Goal: Transaction & Acquisition: Obtain resource

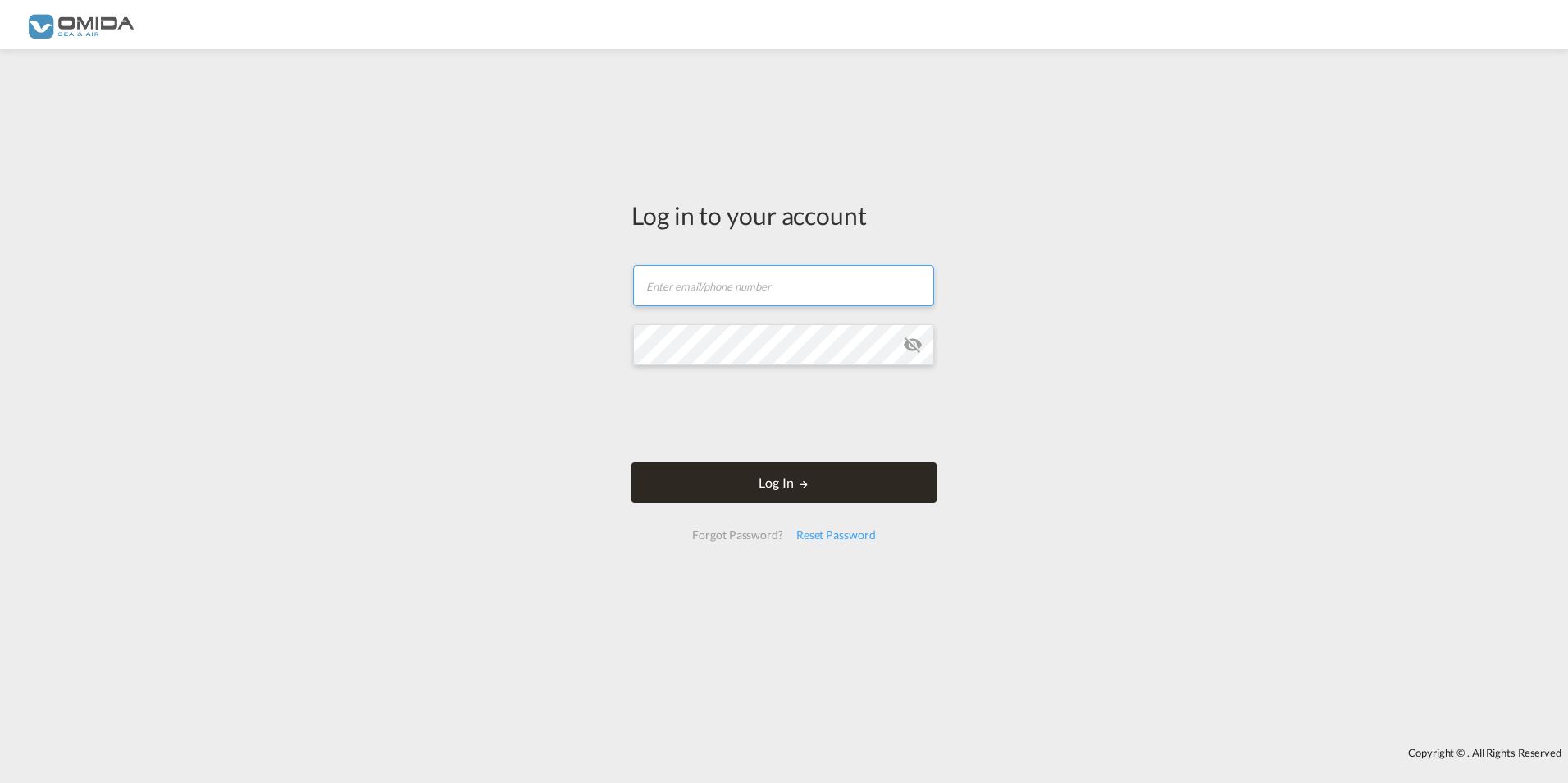
type input "[PERSON_NAME][EMAIL_ADDRESS][DOMAIN_NAME]"
click at [784, 478] on button "Log In" at bounding box center [784, 483] width 306 height 41
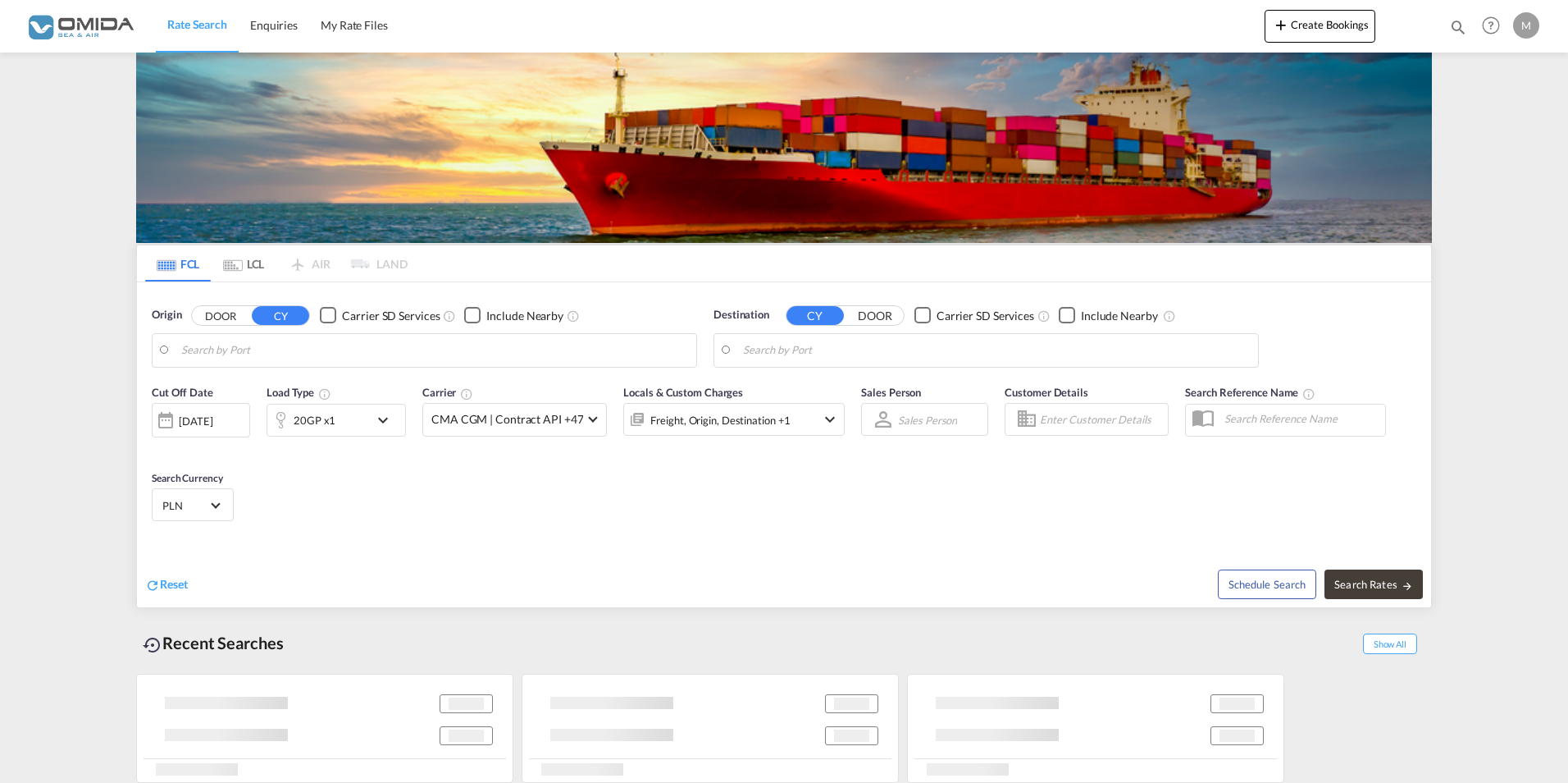
type input "[GEOGRAPHIC_DATA], [GEOGRAPHIC_DATA]"
type input "US-59808, [GEOGRAPHIC_DATA], [US_STATE]"
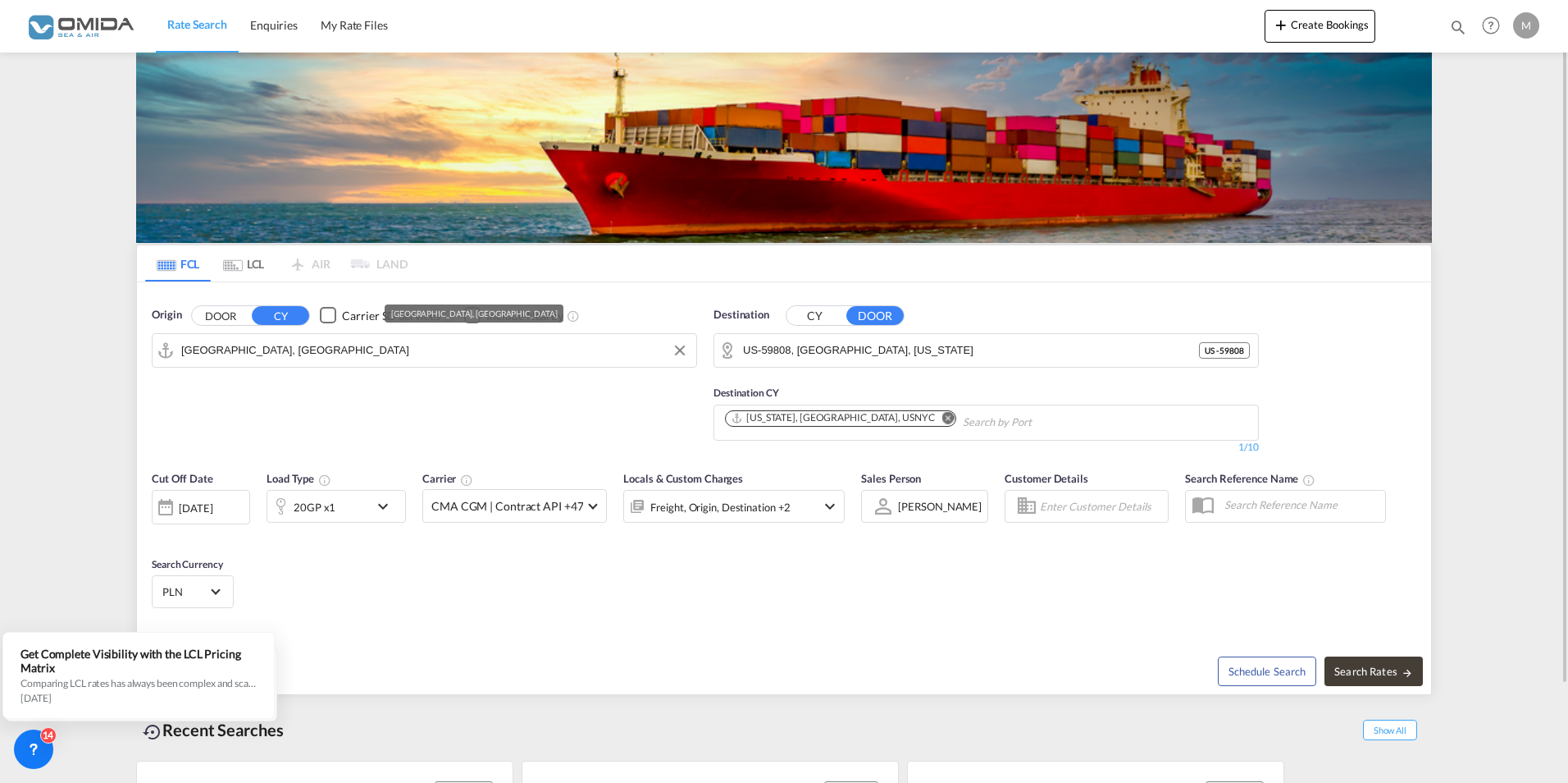
click at [337, 344] on input "[GEOGRAPHIC_DATA], [GEOGRAPHIC_DATA]" at bounding box center [435, 350] width 507 height 25
click at [727, 257] on md-tabs-canvas "FCL LCL AIR LAND FCL LCL AIR LAND" at bounding box center [784, 263] width 1294 height 36
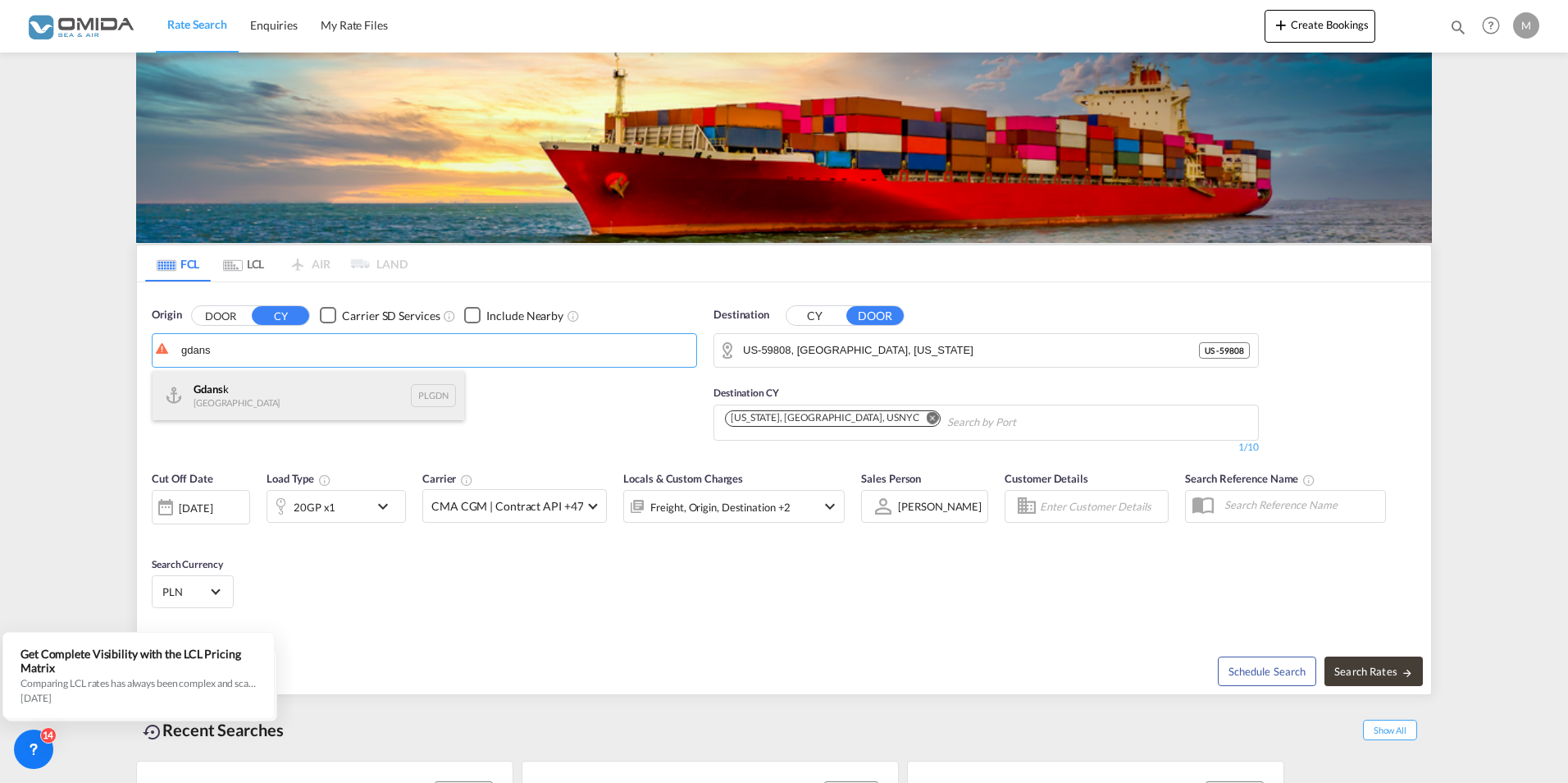
click at [252, 386] on div "Gdans k [GEOGRAPHIC_DATA] PLGDN" at bounding box center [308, 395] width 311 height 49
type input "Gdansk, PLGDN"
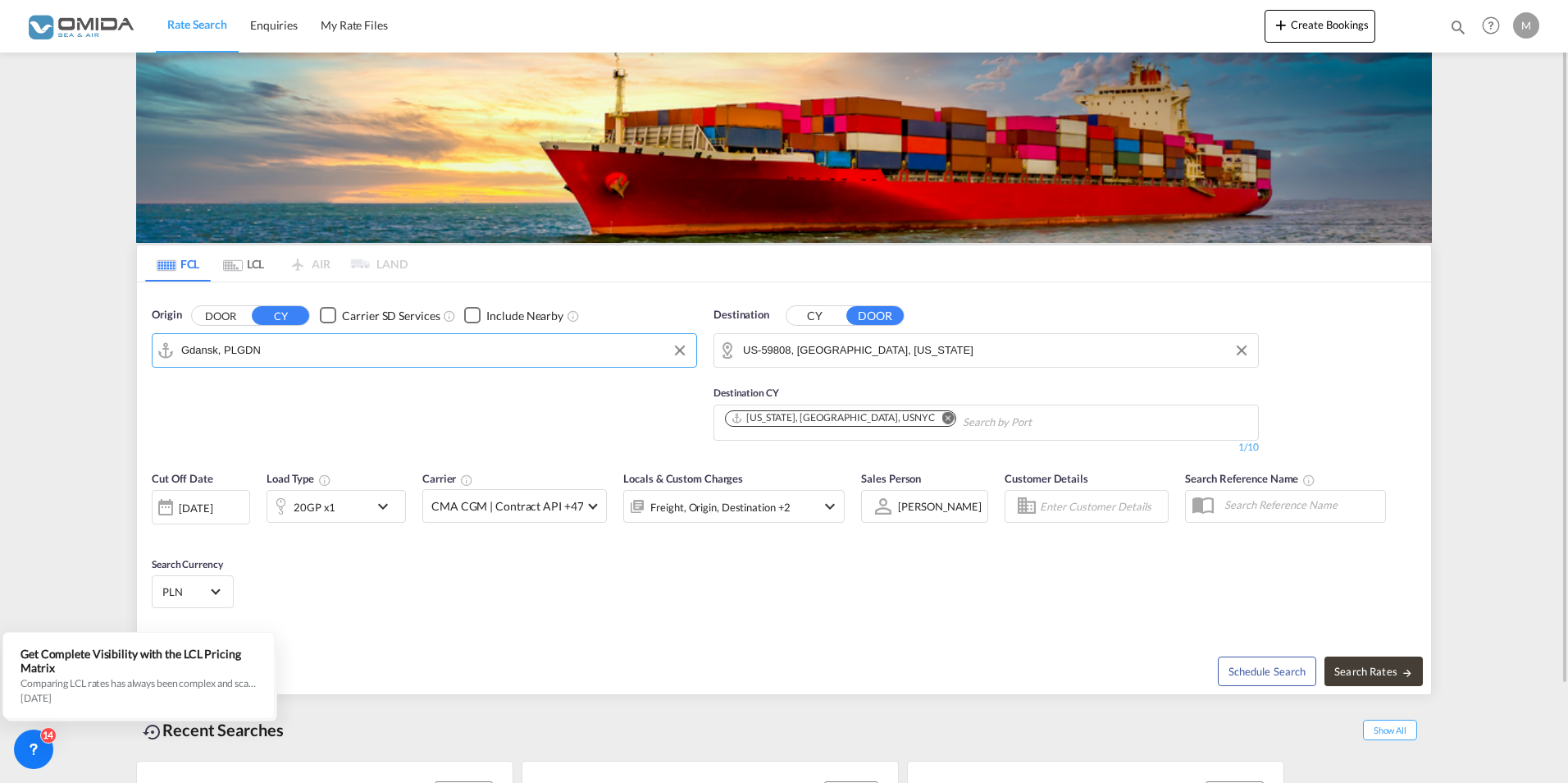
click at [919, 350] on input "US-59808, [GEOGRAPHIC_DATA], [US_STATE]" at bounding box center [996, 350] width 507 height 25
click at [818, 313] on button "CY" at bounding box center [815, 315] width 57 height 19
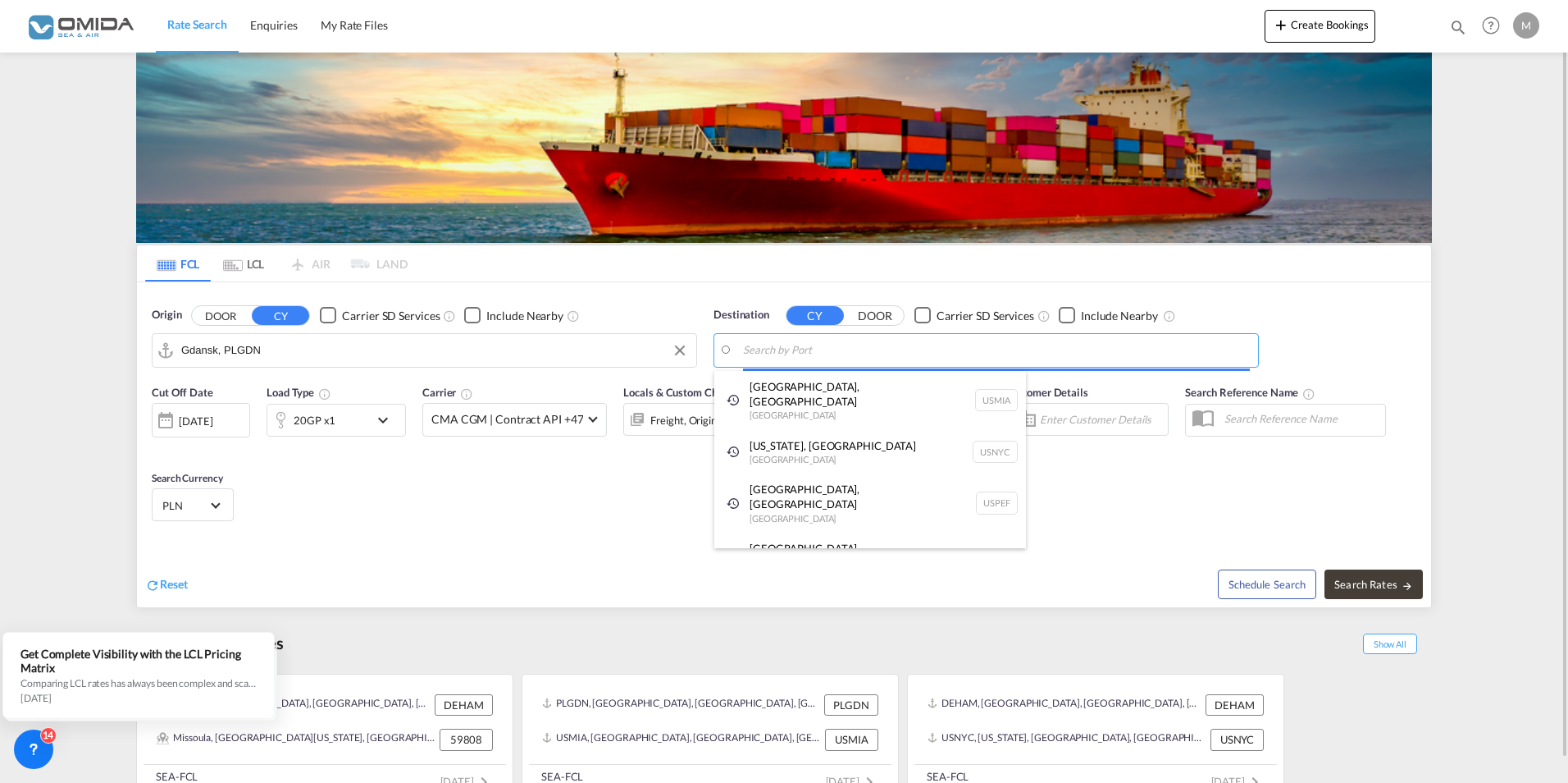
click at [798, 355] on body "Rate Search Enquiries My Rate Files Rate Search Enquiries My Rate Files" at bounding box center [784, 392] width 1568 height 783
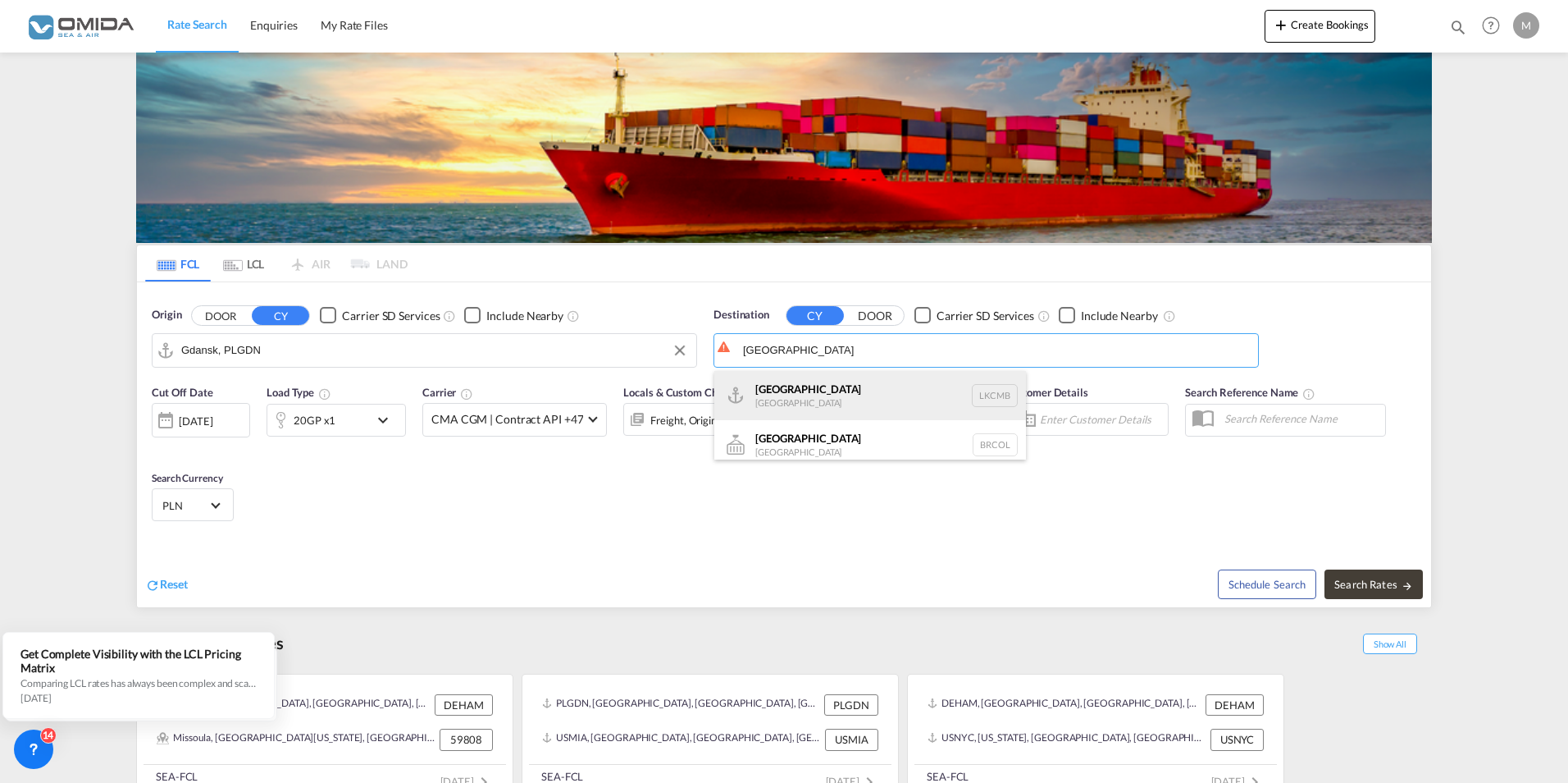
click at [843, 399] on div "Colombo [GEOGRAPHIC_DATA] LKCMB" at bounding box center [870, 395] width 311 height 49
type input "Colombo, LKCMB"
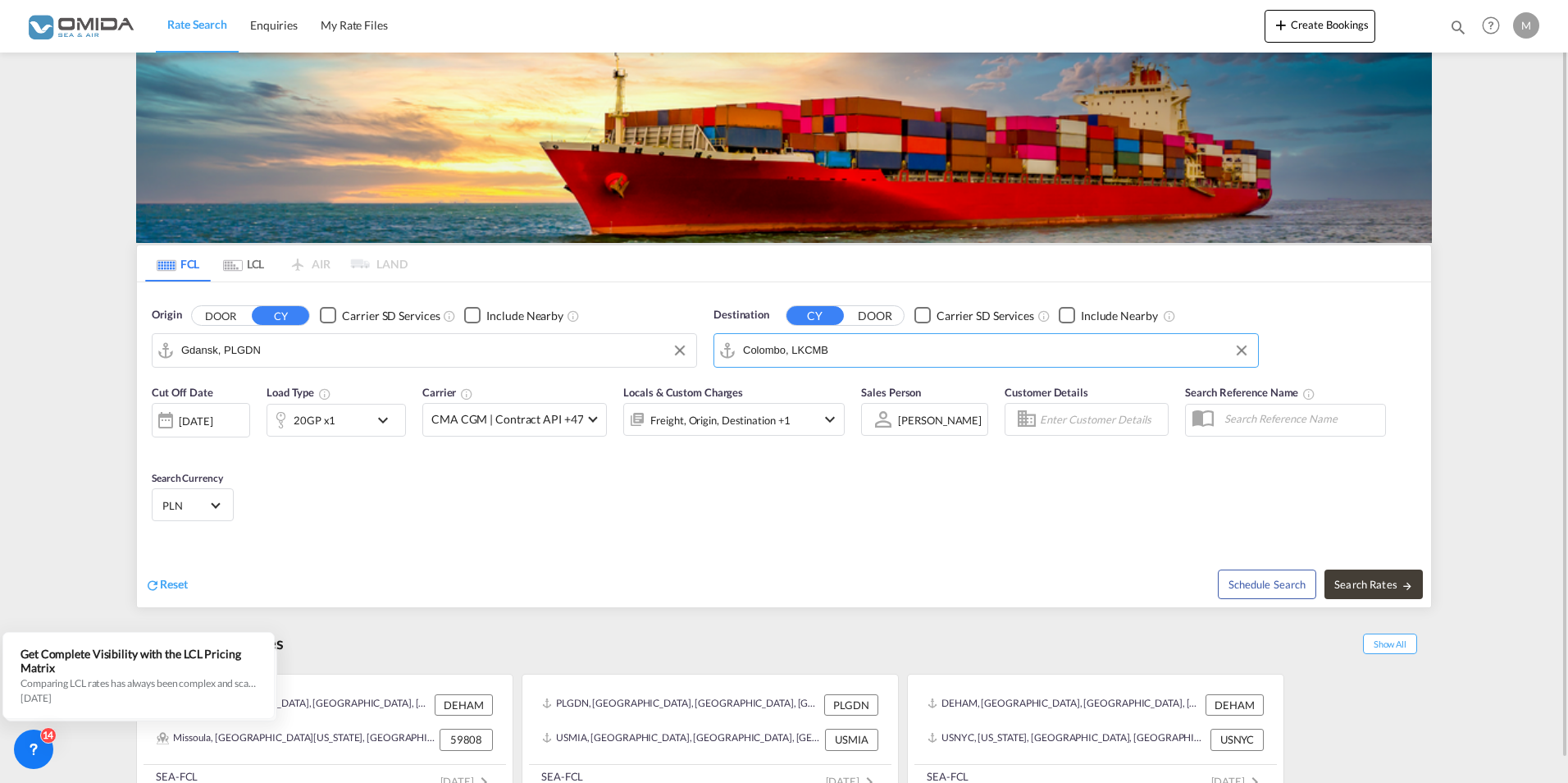
click at [389, 421] on md-icon "icon-chevron-down" at bounding box center [387, 420] width 28 height 20
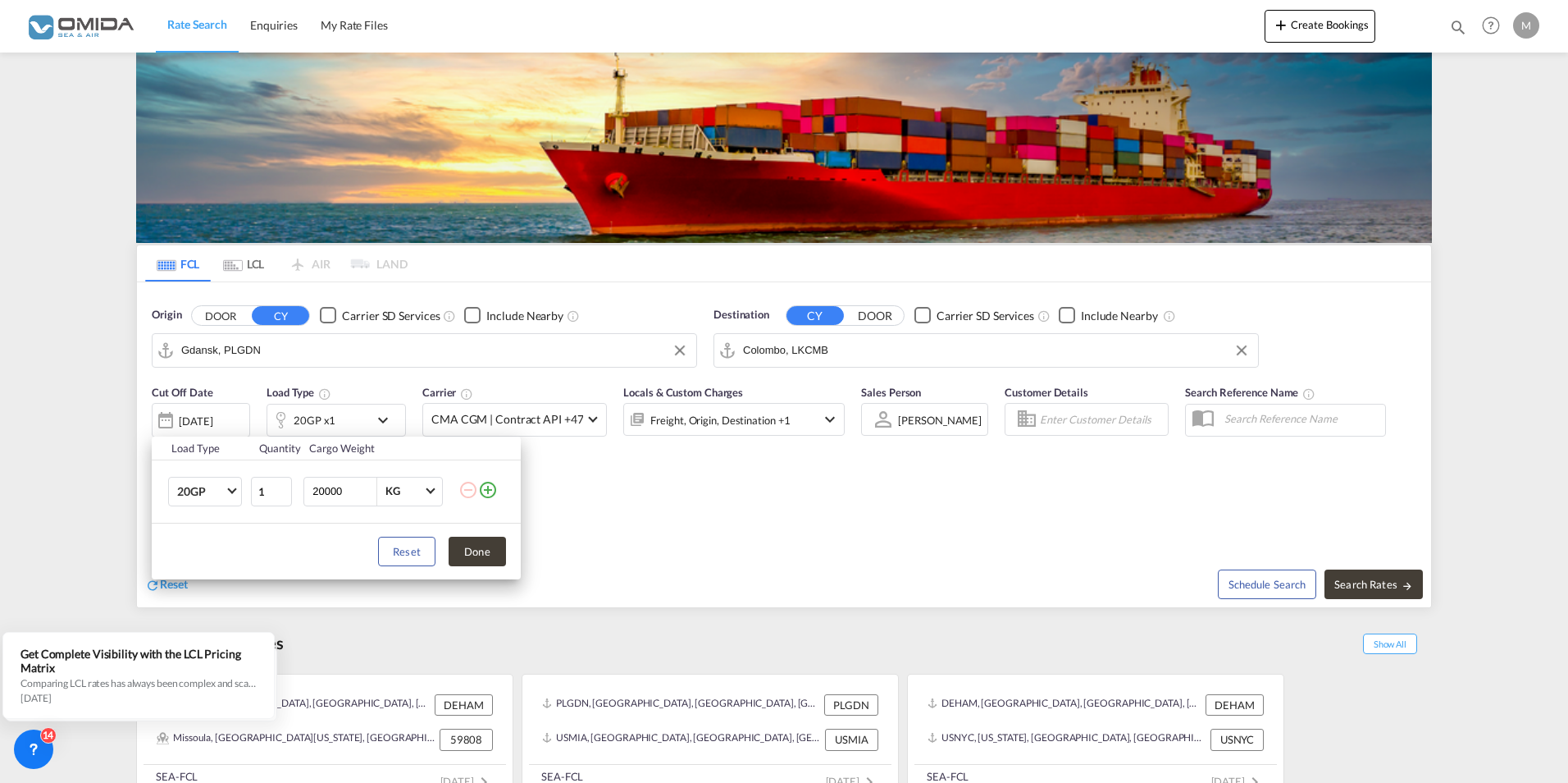
click at [493, 484] on md-icon "icon-plus-circle-outline" at bounding box center [488, 490] width 20 height 20
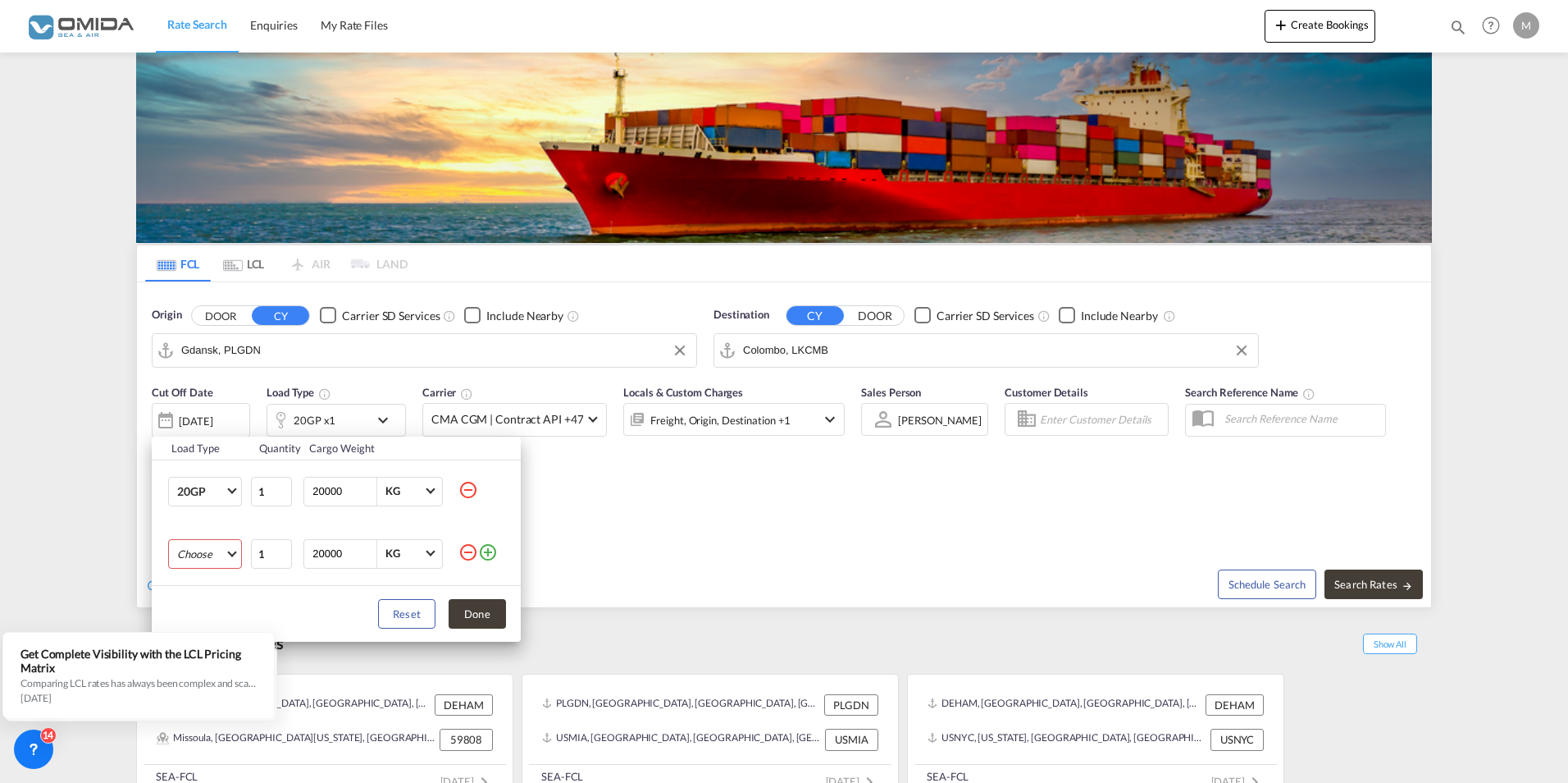
click at [224, 560] on md-select "Choose 20GP 40GP 40HC 45HC 20RE 40RE 40HR 20OT 40OT 20FR 40FR 40NR 20NR 45S 20T…" at bounding box center [205, 554] width 74 height 30
click at [626, 555] on md-backdrop at bounding box center [784, 392] width 1568 height 783
click at [1550, 260] on div "Load Type Quantity Cargo Weight 20GP 20GP 40GP 40HC 45HC 20RE 40RE 40HR 20OT 40…" at bounding box center [784, 392] width 1568 height 783
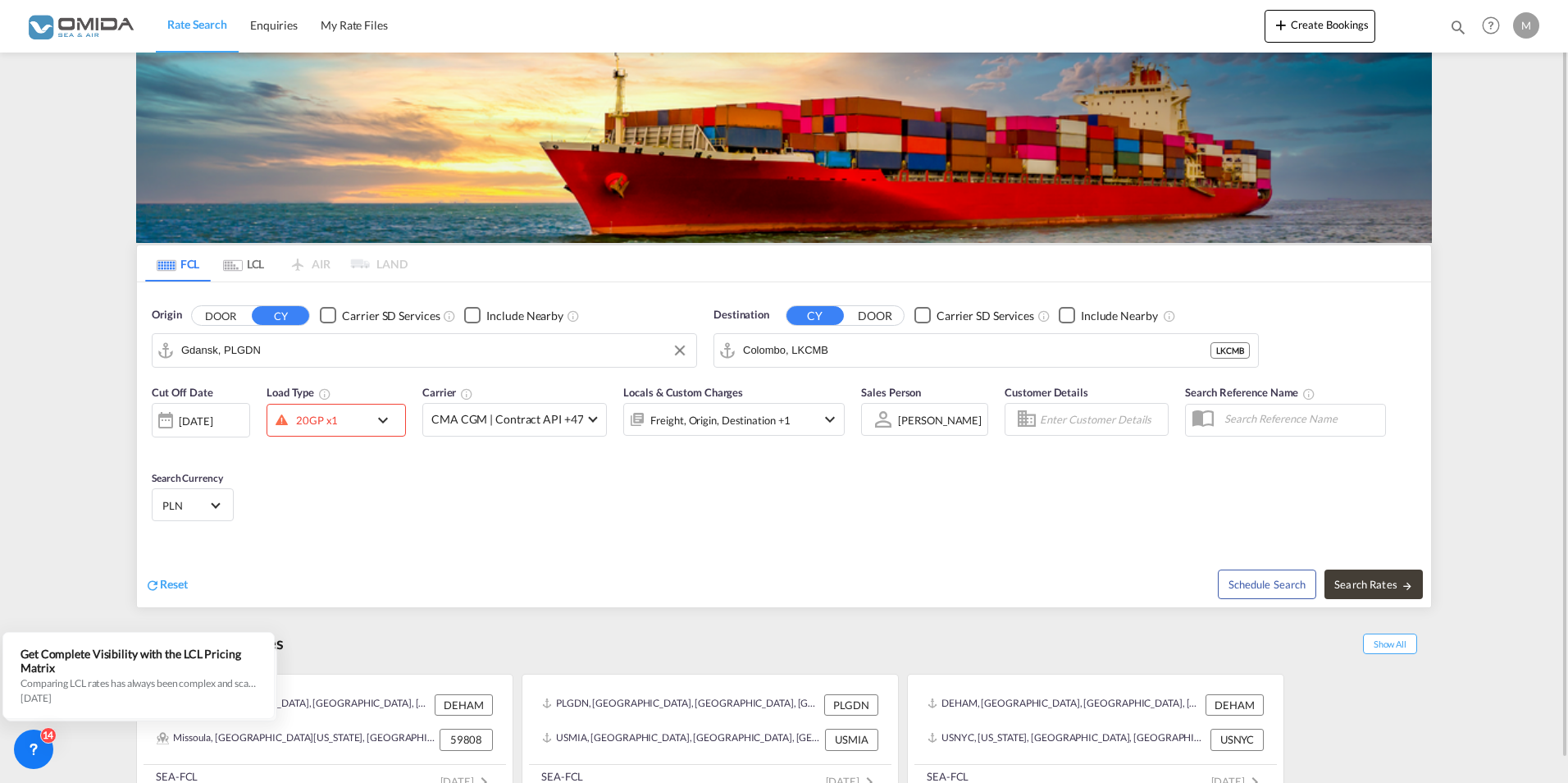
click at [383, 413] on md-icon "icon-chevron-down" at bounding box center [387, 420] width 28 height 20
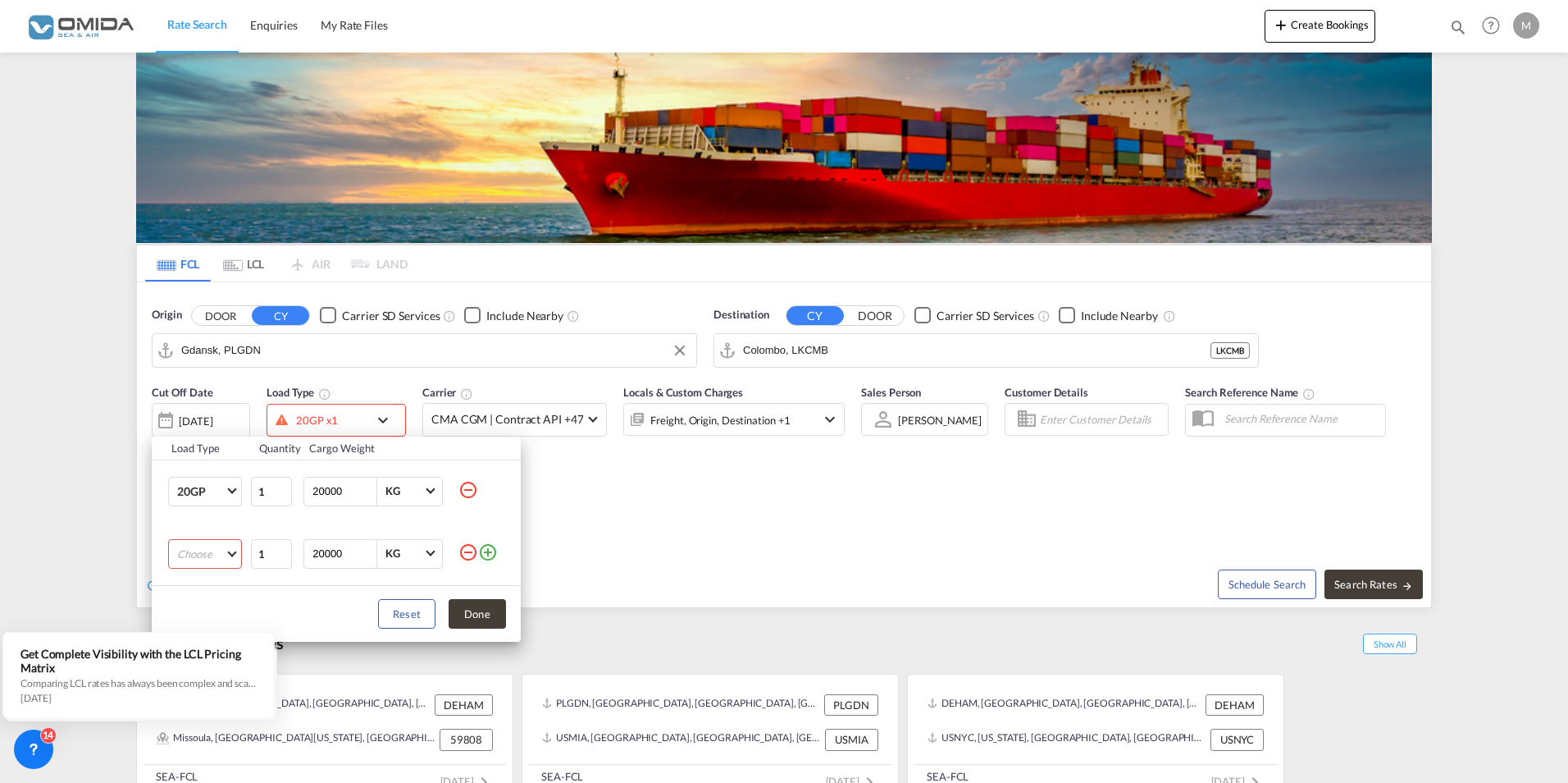
click at [231, 558] on md-select "Choose 20GP 40GP 40HC 45HC 20RE 40RE 40HR 20OT 40OT 20FR 40FR 40NR 20NR 45S 20T…" at bounding box center [205, 554] width 74 height 30
click at [37, 751] on icon at bounding box center [34, 749] width 17 height 17
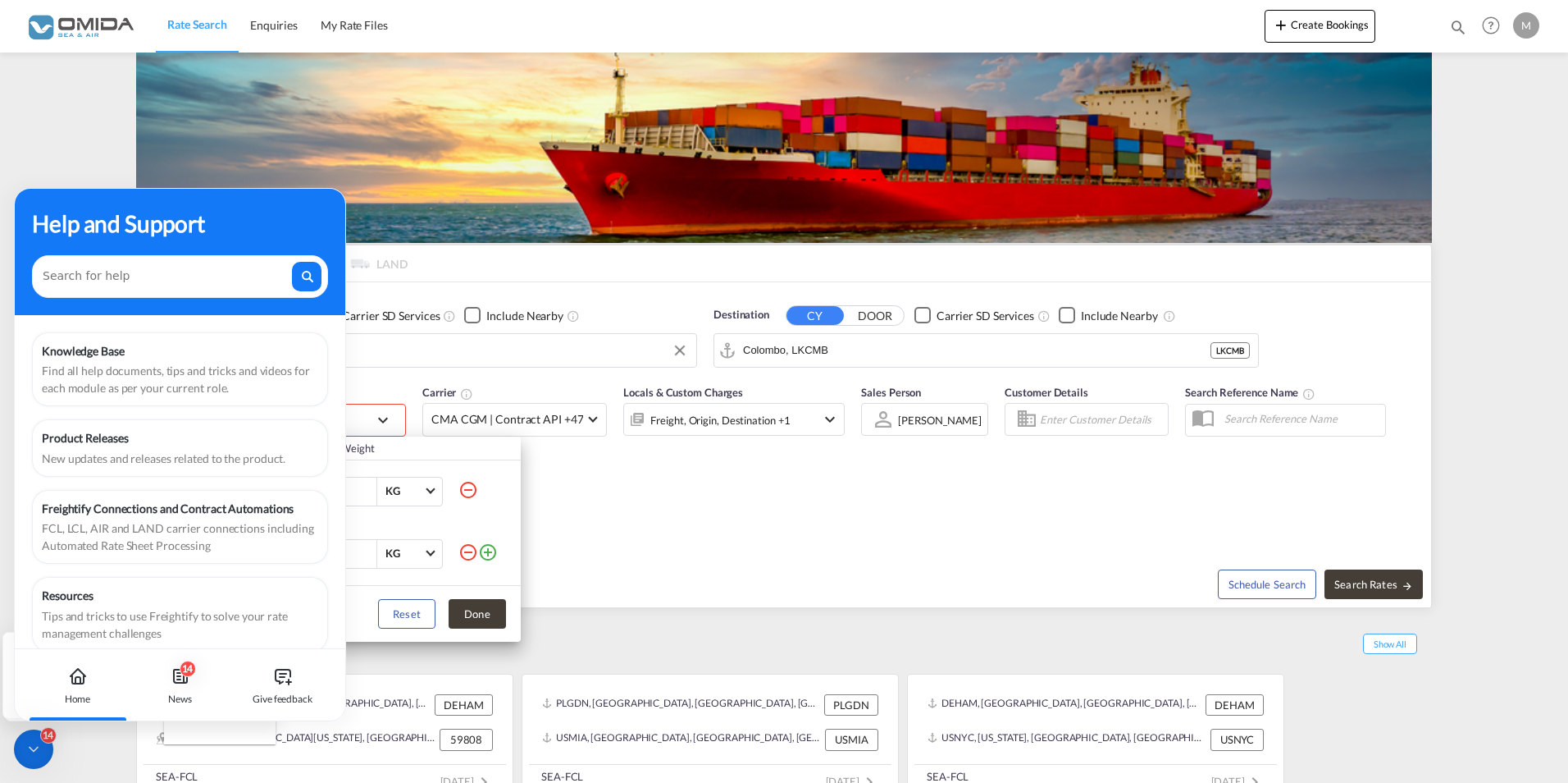
click at [20, 752] on div "14" at bounding box center [34, 749] width 39 height 39
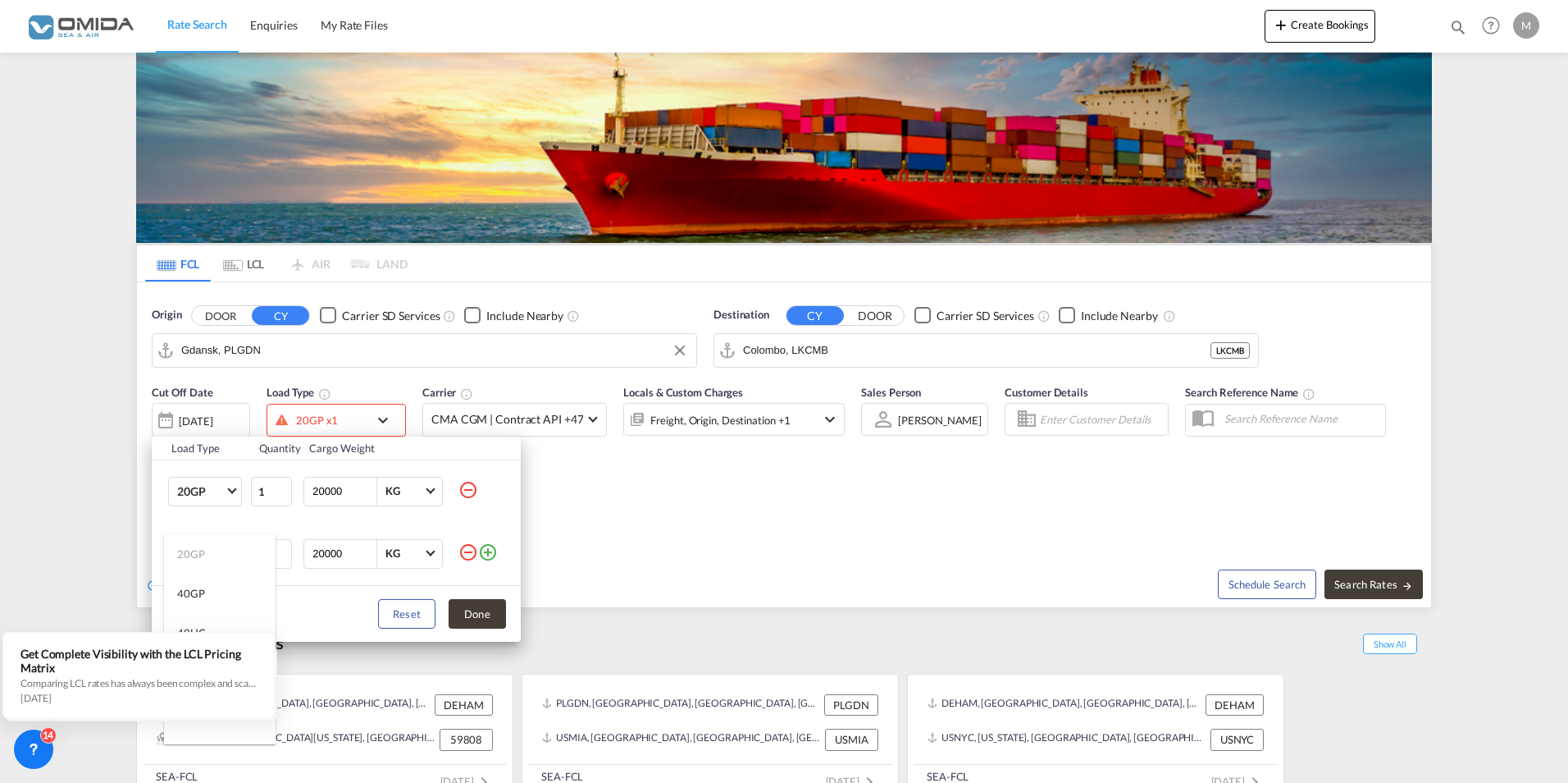
scroll to position [98, 0]
click at [204, 542] on div "40HC" at bounding box center [191, 534] width 29 height 15
click at [465, 490] on md-icon "icon-minus-circle-outline" at bounding box center [468, 490] width 20 height 20
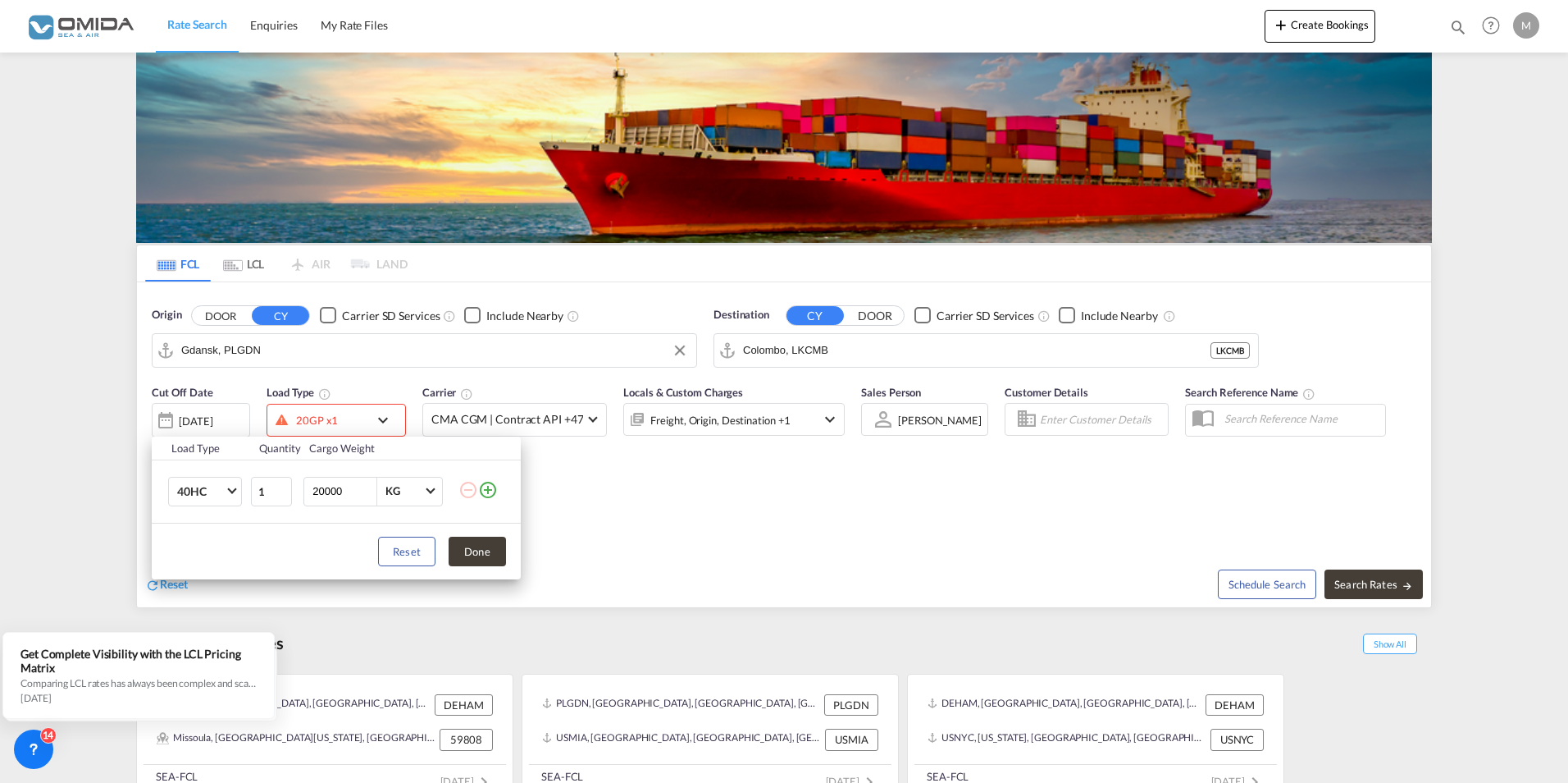
click at [685, 503] on div "Load Type Quantity Cargo Weight 40HC 20GP 40GP 40HC 45HC 20RE 40RE 40HR 20OT 40…" at bounding box center [784, 392] width 1568 height 783
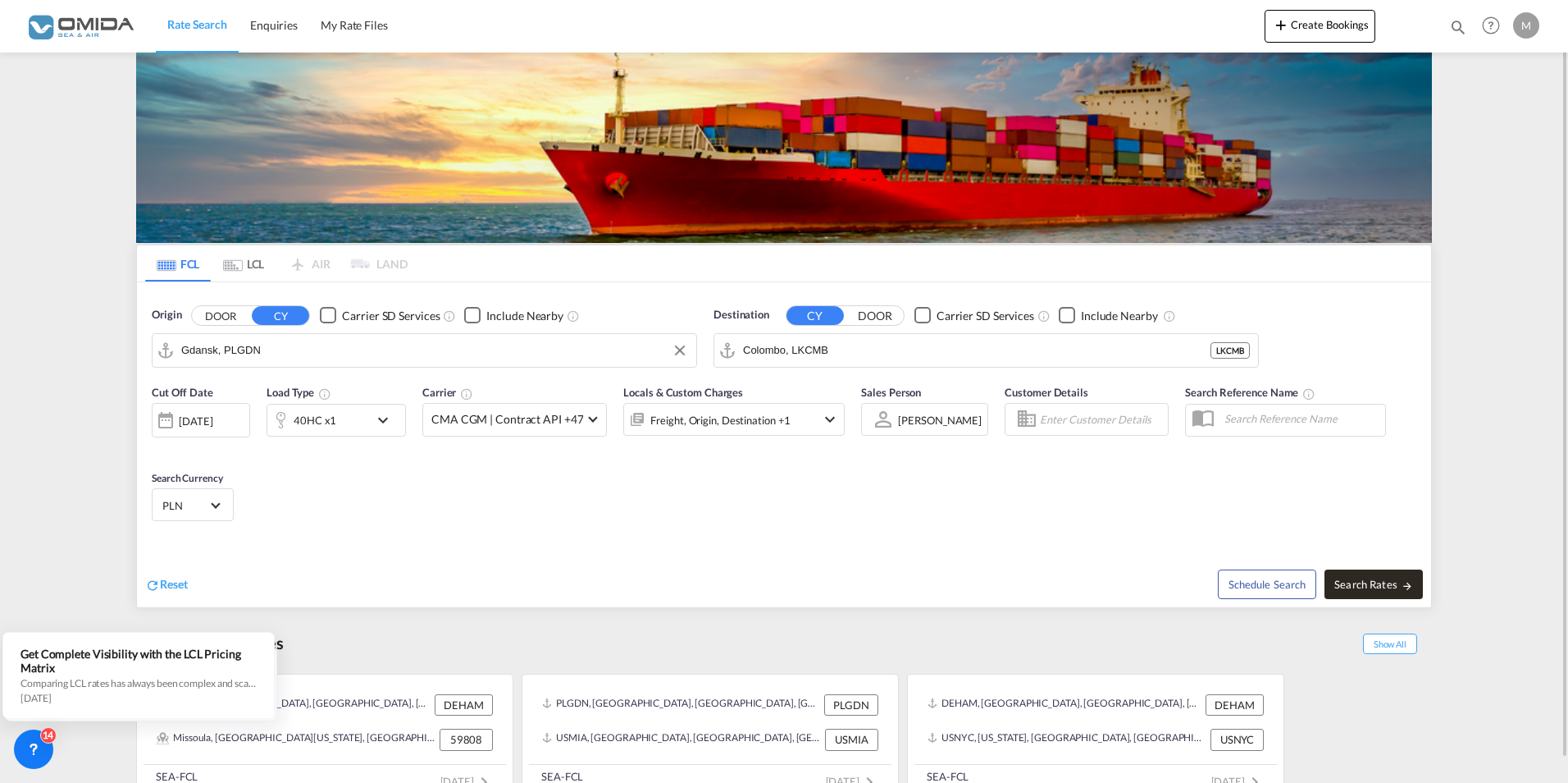
click at [1358, 578] on span "Search Rates" at bounding box center [1374, 584] width 79 height 13
type input "PLGDN to LKCMB / [DATE]"
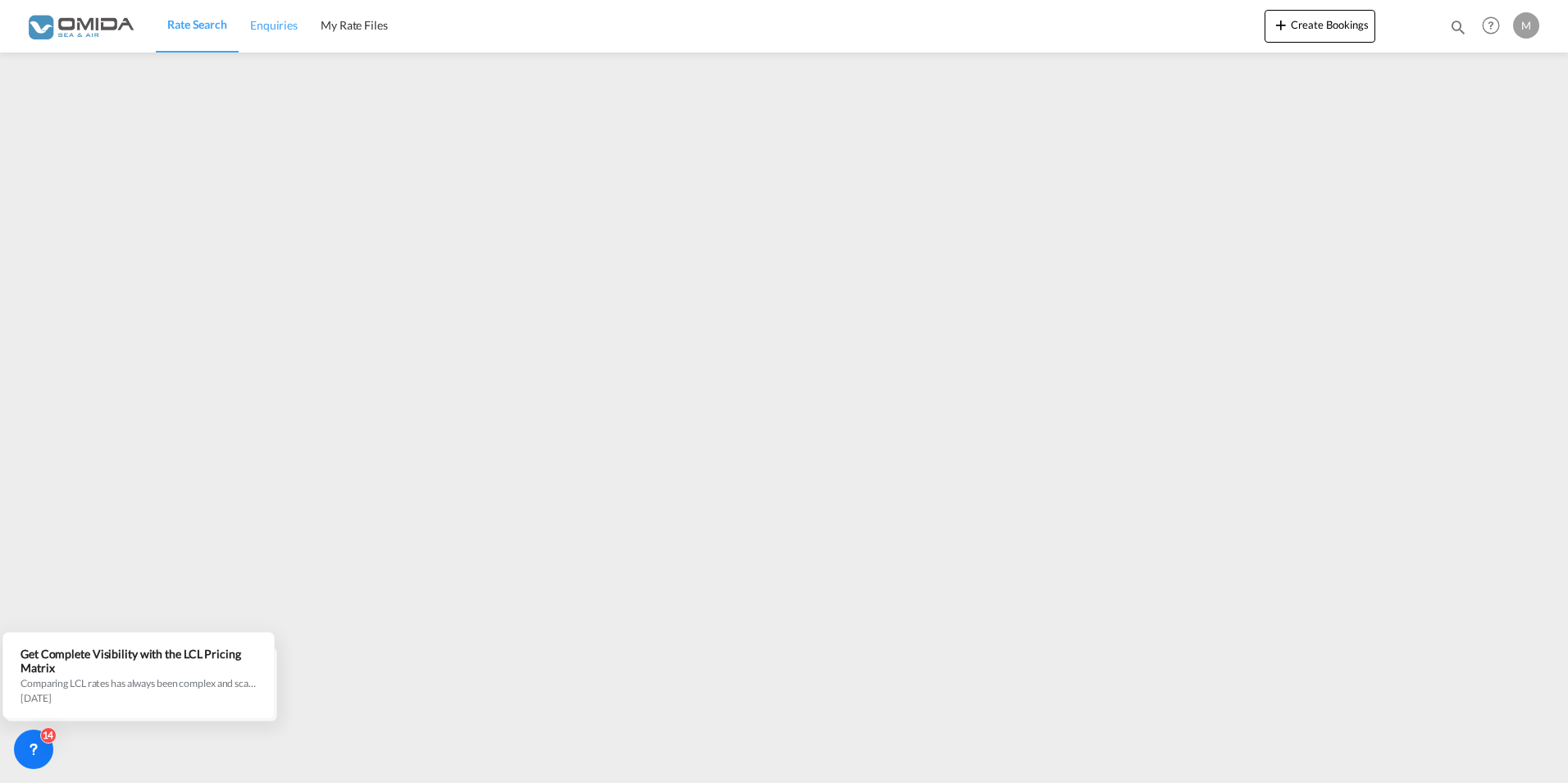
click at [276, 32] on span "Enquiries" at bounding box center [274, 25] width 47 height 14
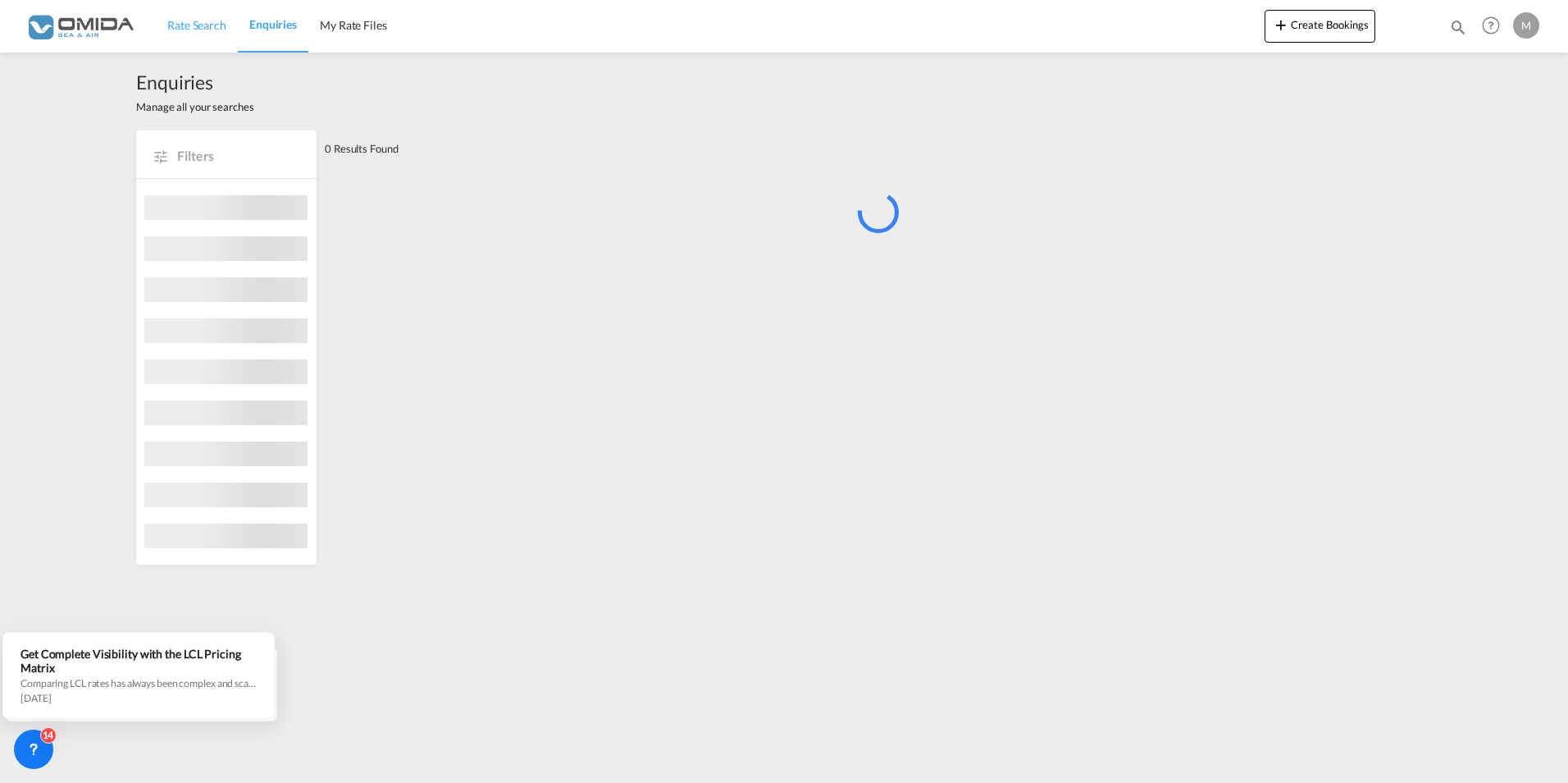
click at [178, 38] on link "Rate Search" at bounding box center [196, 26] width 82 height 53
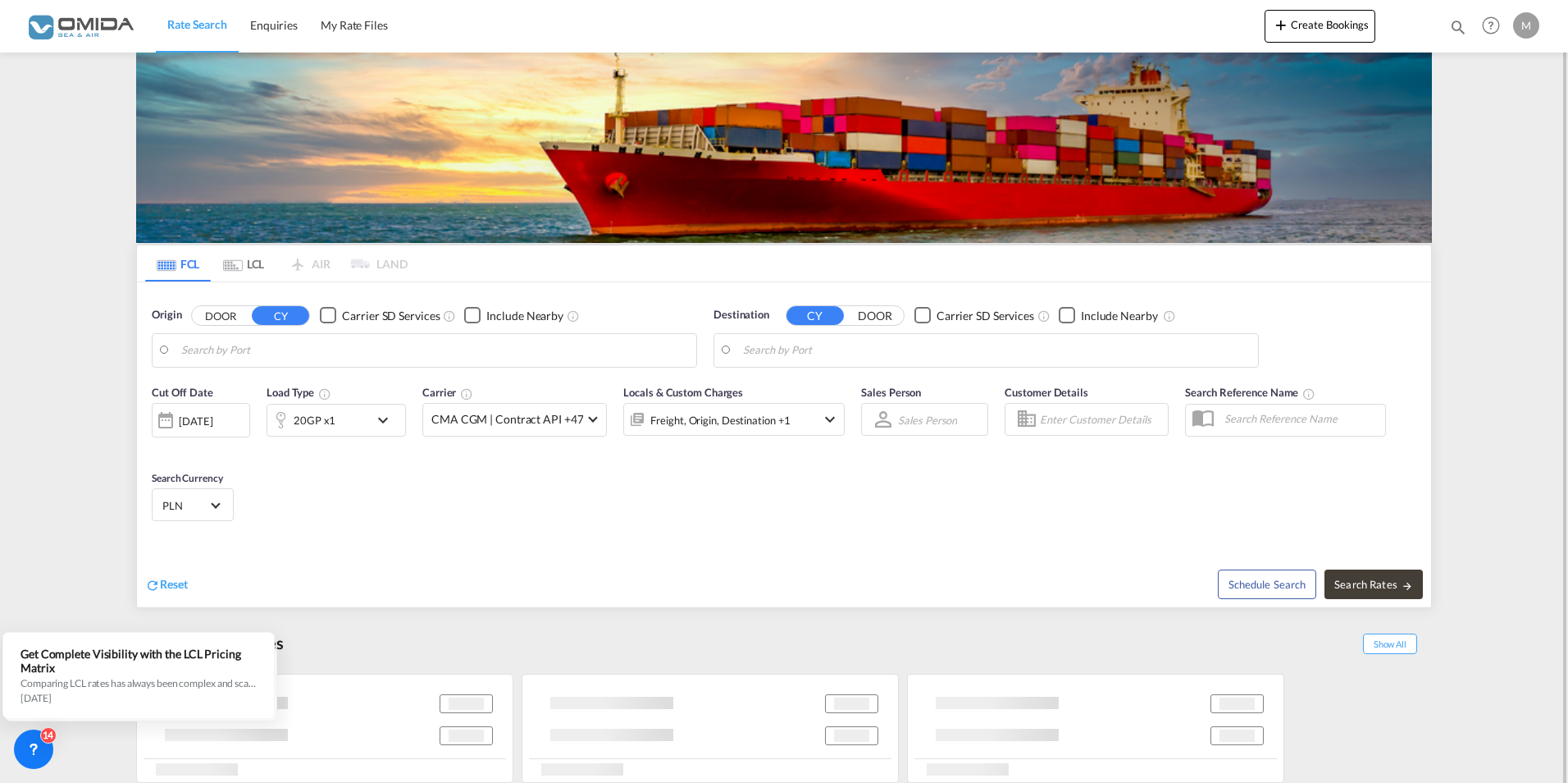
scroll to position [4, 0]
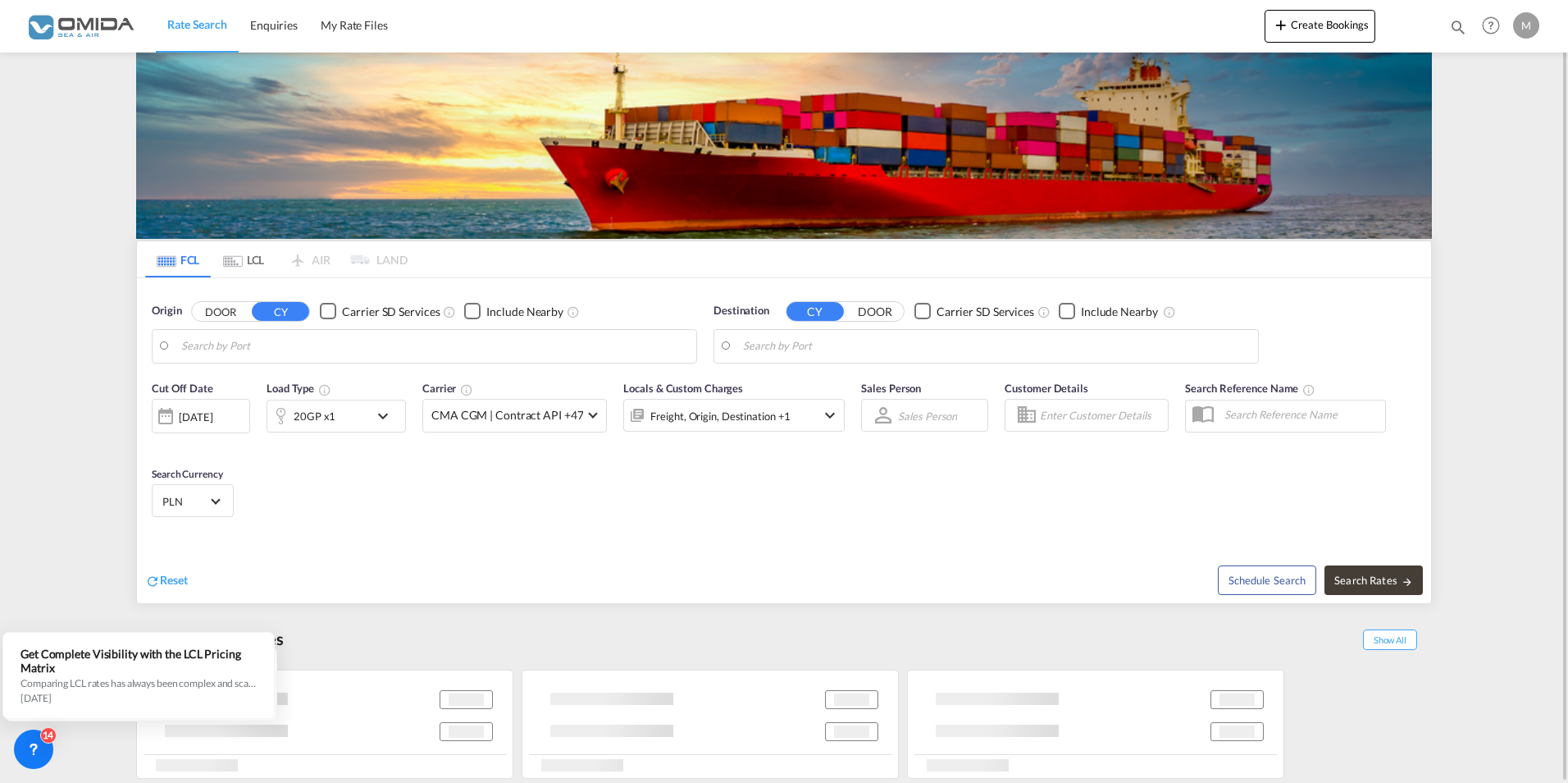
type input "Gdansk, PLGDN"
type input "Colombo, LKCMB"
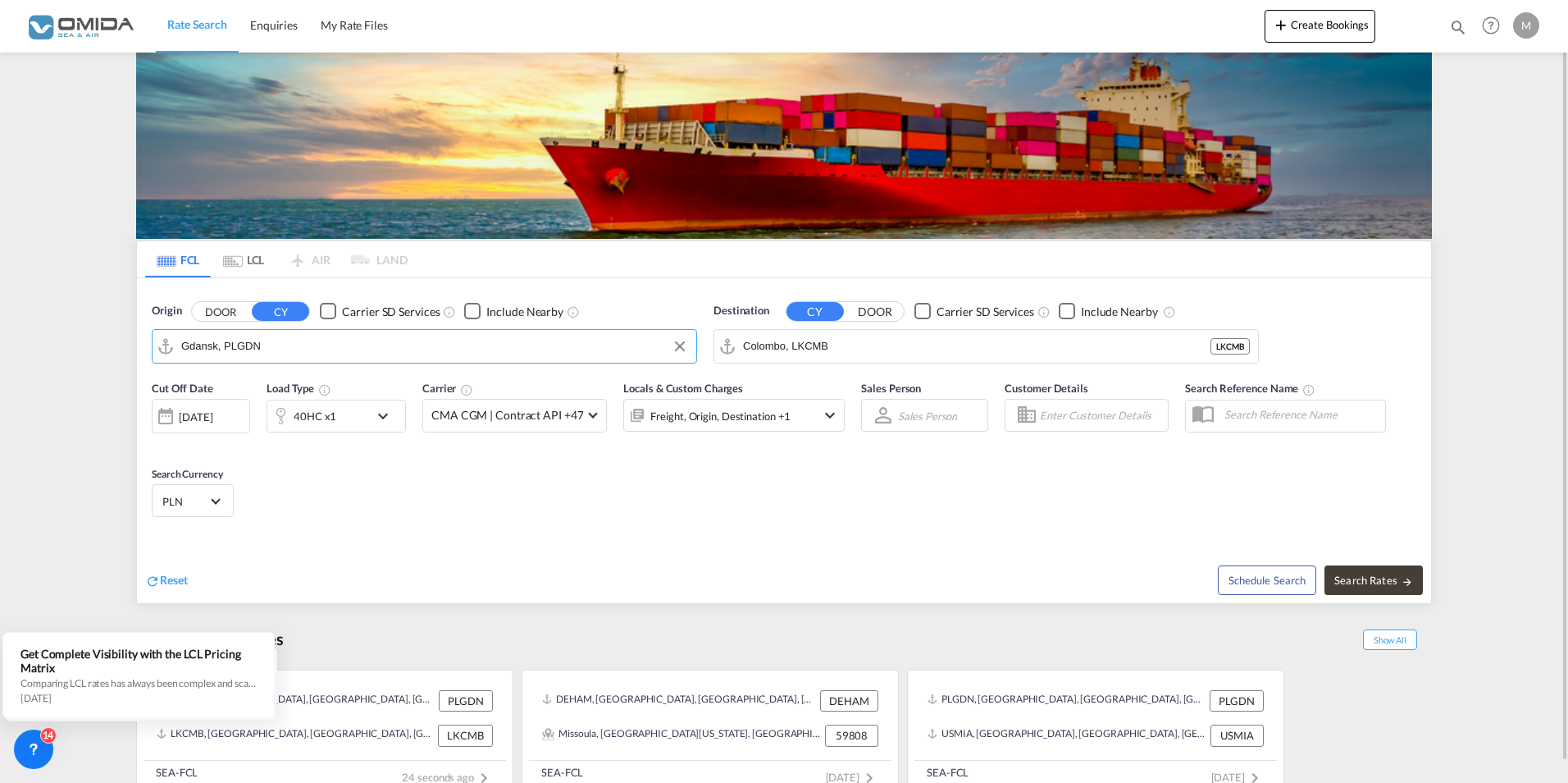
click at [335, 355] on input "Gdansk, PLGDN" at bounding box center [435, 346] width 507 height 25
click at [1363, 582] on span "Search Rates" at bounding box center [1374, 580] width 79 height 13
type input "PLGDN to LKCMB / [DATE]"
